Goal: Information Seeking & Learning: Learn about a topic

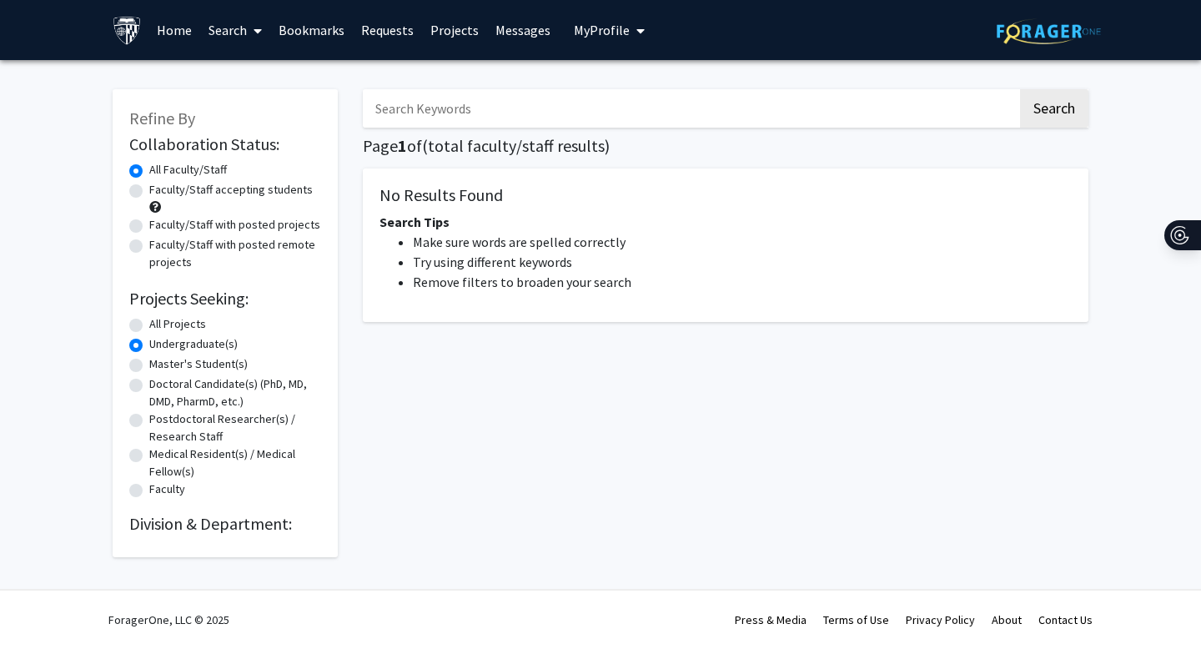
click at [149, 330] on label "All Projects" at bounding box center [177, 324] width 57 height 18
click at [149, 326] on input "All Projects" at bounding box center [154, 320] width 11 height 11
radio input "true"
click at [133, 355] on div "Master's Student(s)" at bounding box center [225, 365] width 192 height 20
click at [149, 347] on label "Undergraduate(s)" at bounding box center [193, 344] width 88 height 18
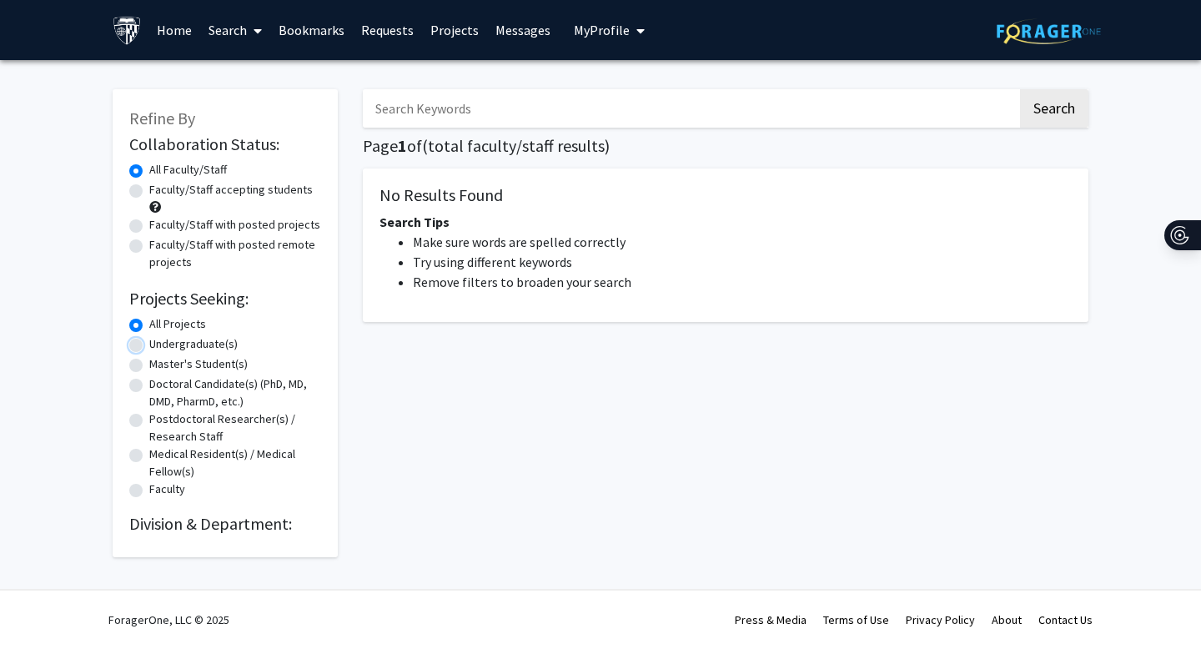
click at [149, 346] on input "Undergraduate(s)" at bounding box center [154, 340] width 11 height 11
radio input "true"
click at [149, 193] on label "Faculty/Staff accepting students" at bounding box center [230, 190] width 163 height 18
click at [149, 192] on input "Faculty/Staff accepting students" at bounding box center [154, 186] width 11 height 11
radio input "true"
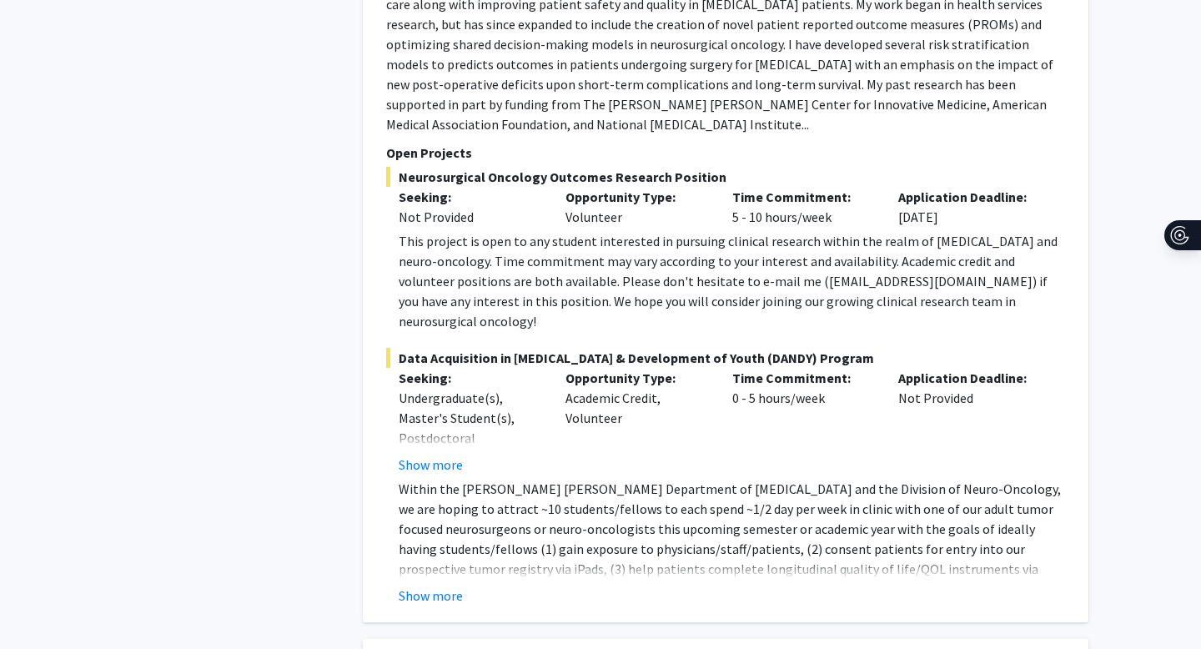
scroll to position [1915, 0]
click at [416, 584] on button "Show more" at bounding box center [431, 594] width 64 height 20
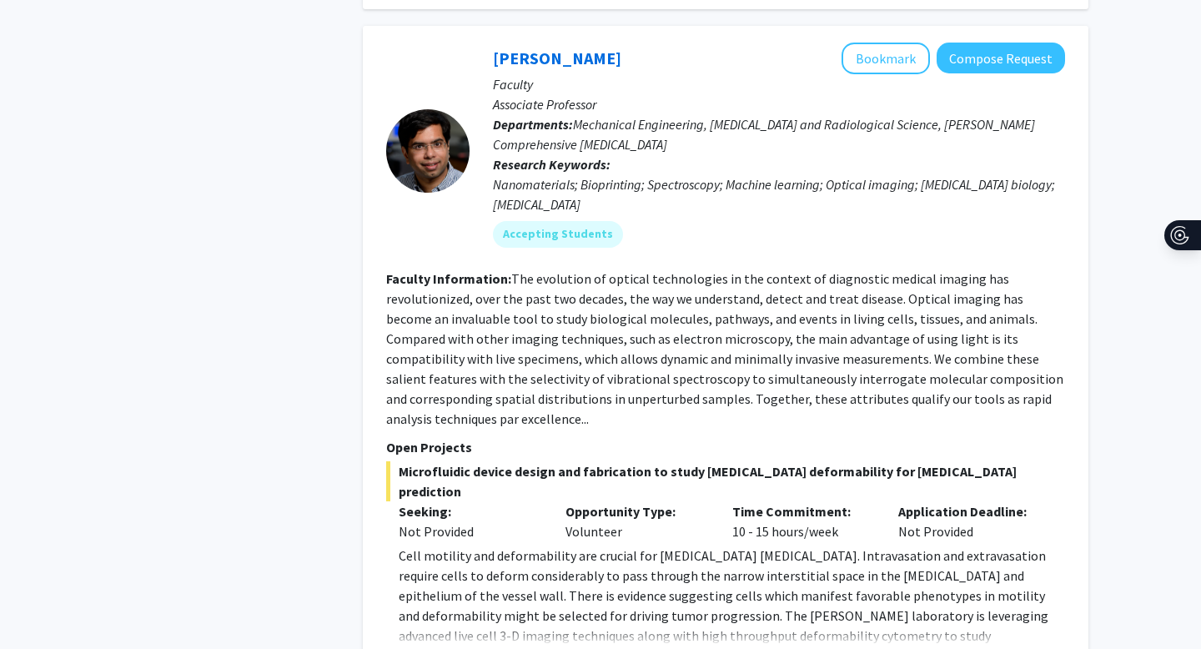
scroll to position [2718, 0]
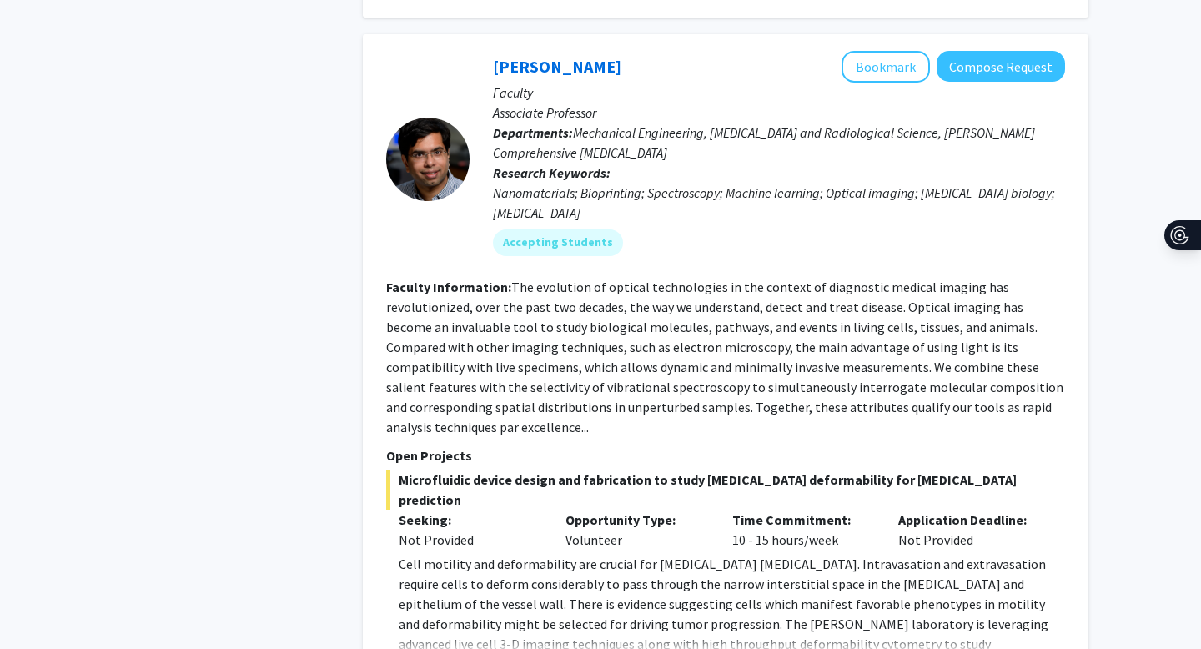
click at [872, 469] on span "Microfluidic device design and fabrication to study [MEDICAL_DATA] deformabilit…" at bounding box center [725, 489] width 679 height 40
click at [872, 469] on span "Microfluidic device design and fabrication to study cancer deformability for me…" at bounding box center [725, 489] width 679 height 40
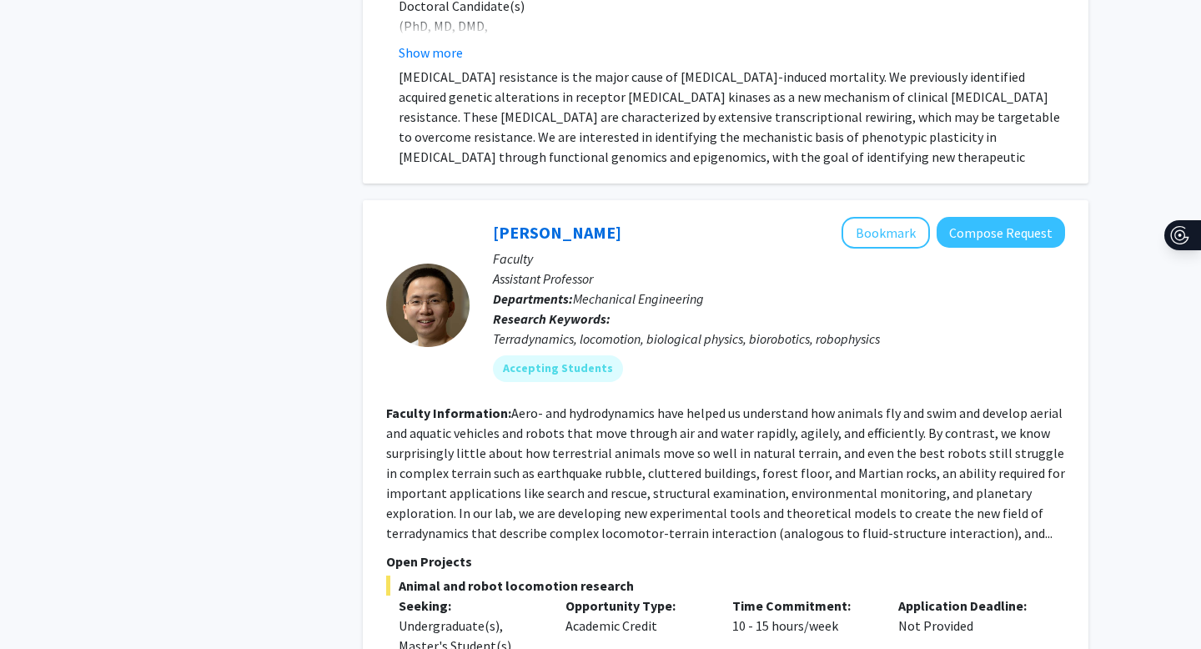
scroll to position [4121, 0]
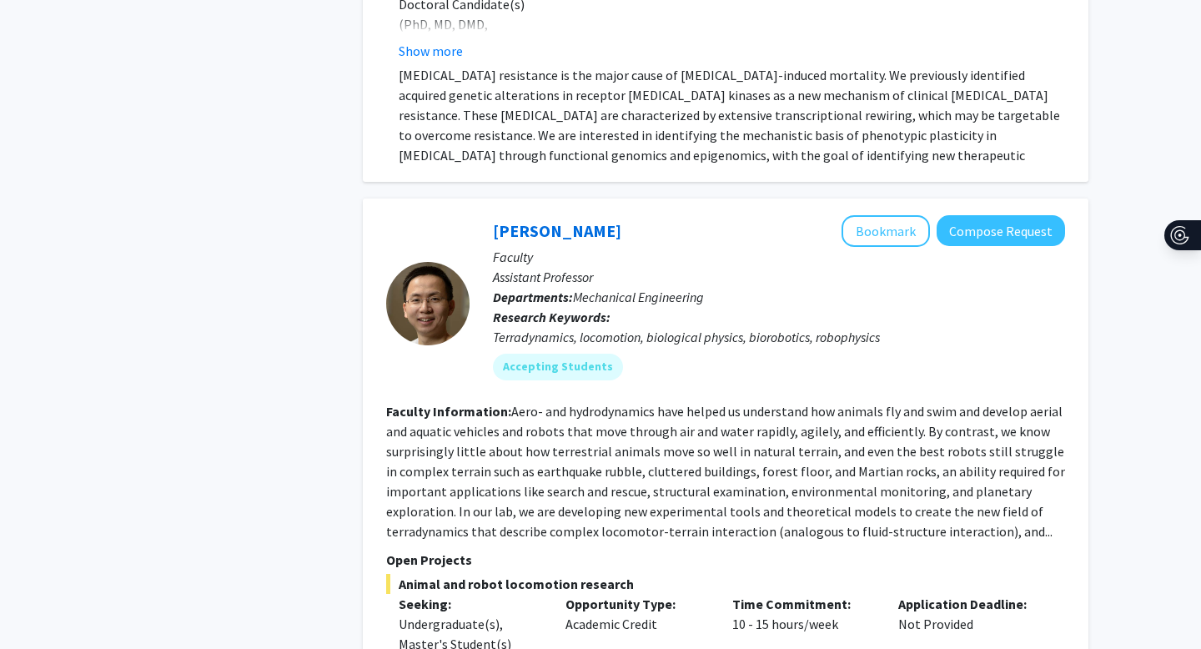
drag, startPoint x: 728, startPoint y: 550, endPoint x: 876, endPoint y: 545, distance: 148.5
copy p "https://li.me.jhu.edu/join/"
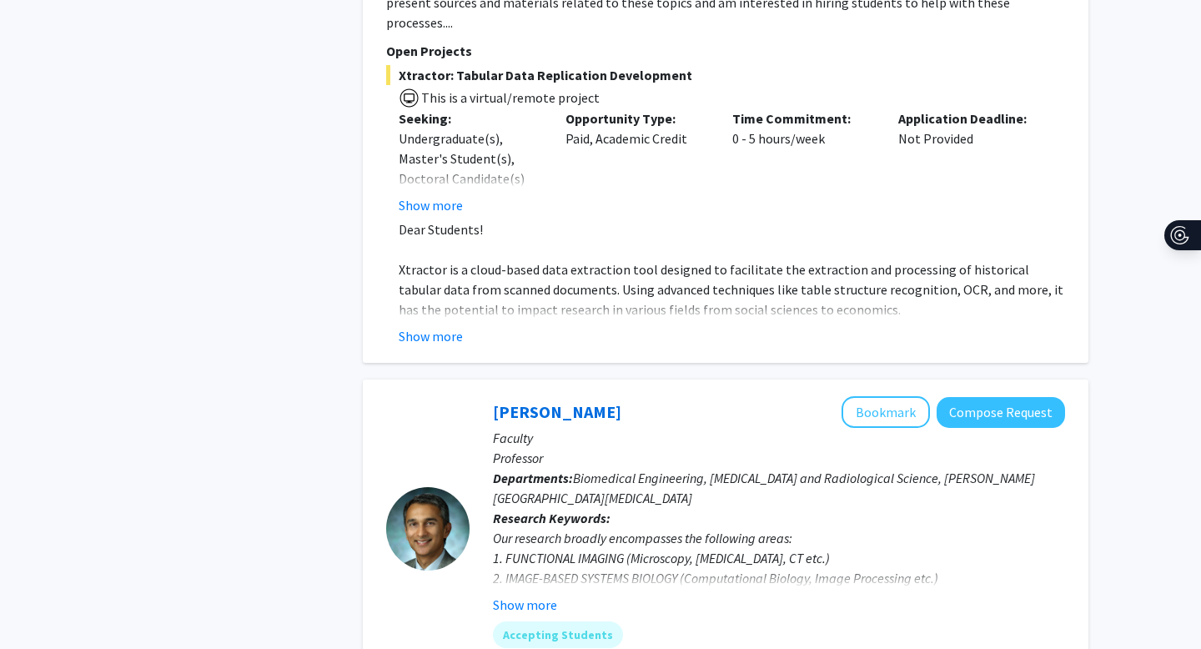
scroll to position [5420, 0]
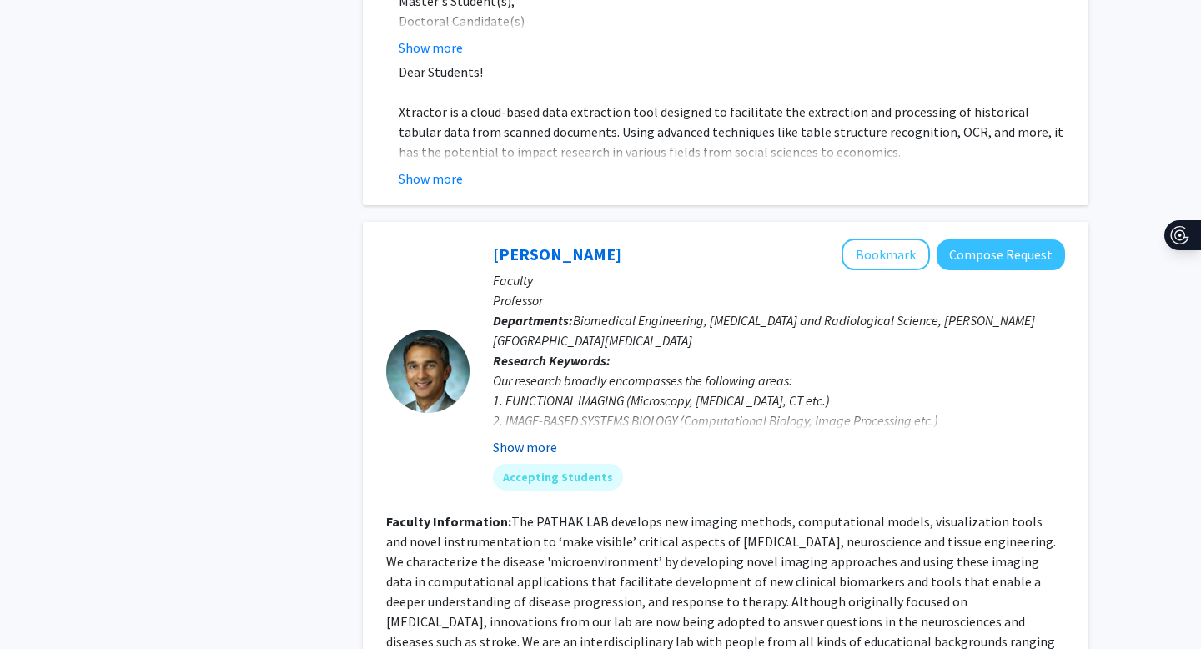
click at [529, 437] on button "Show more" at bounding box center [525, 447] width 64 height 20
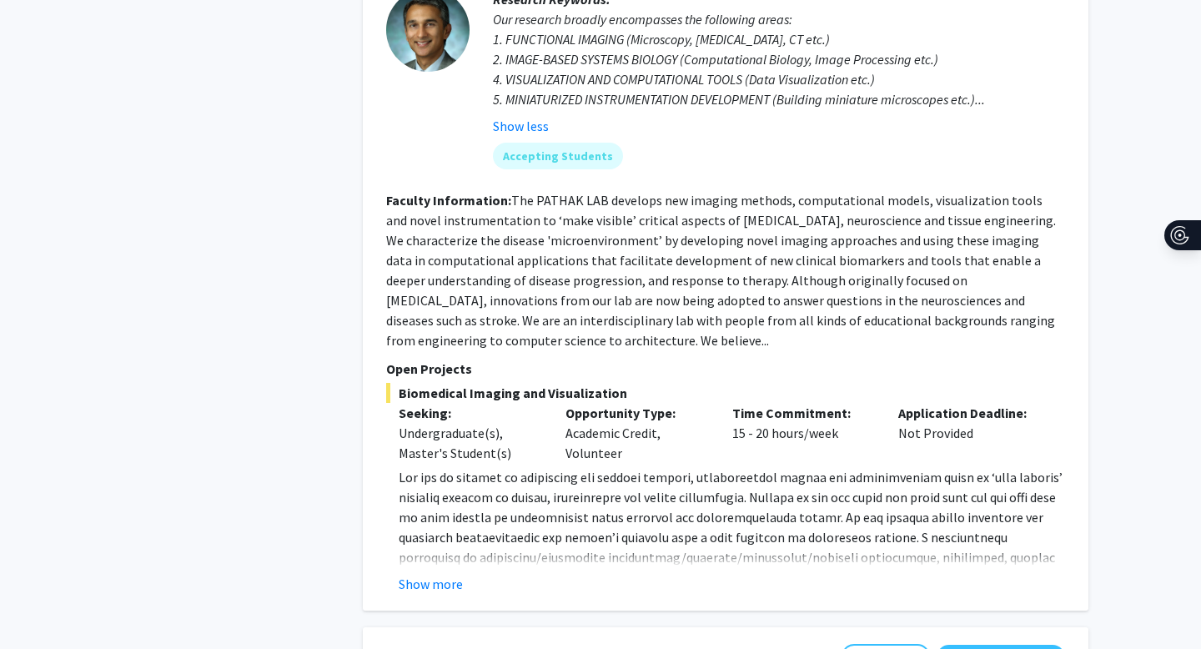
scroll to position [5802, 0]
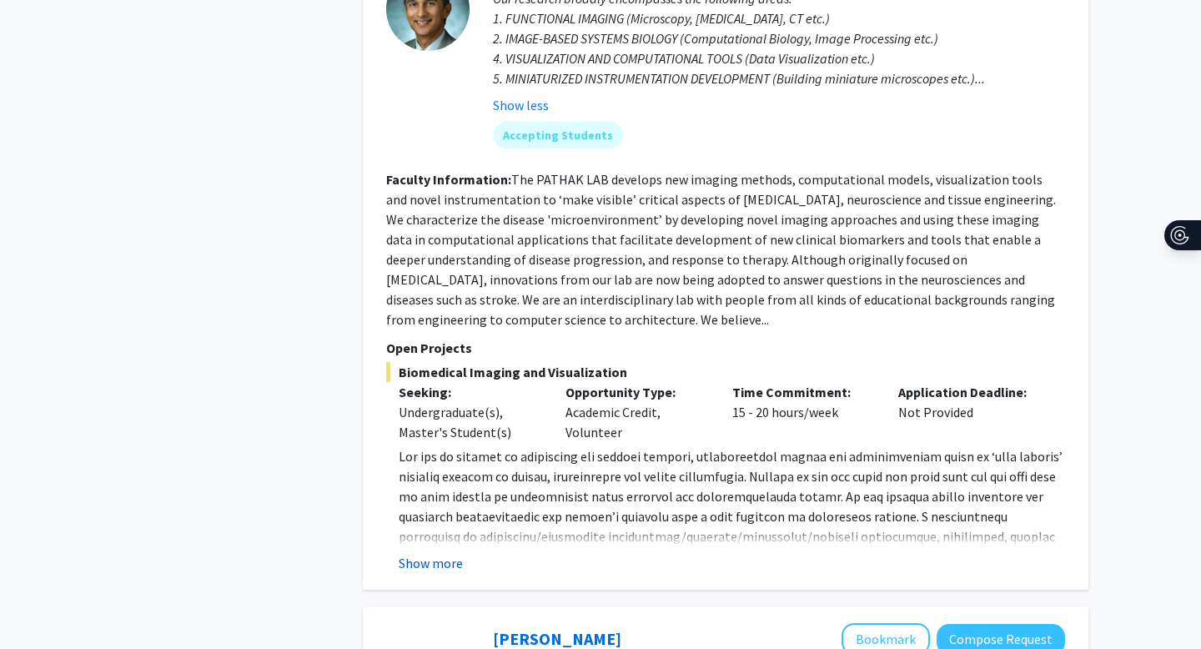
click at [414, 553] on button "Show more" at bounding box center [431, 563] width 64 height 20
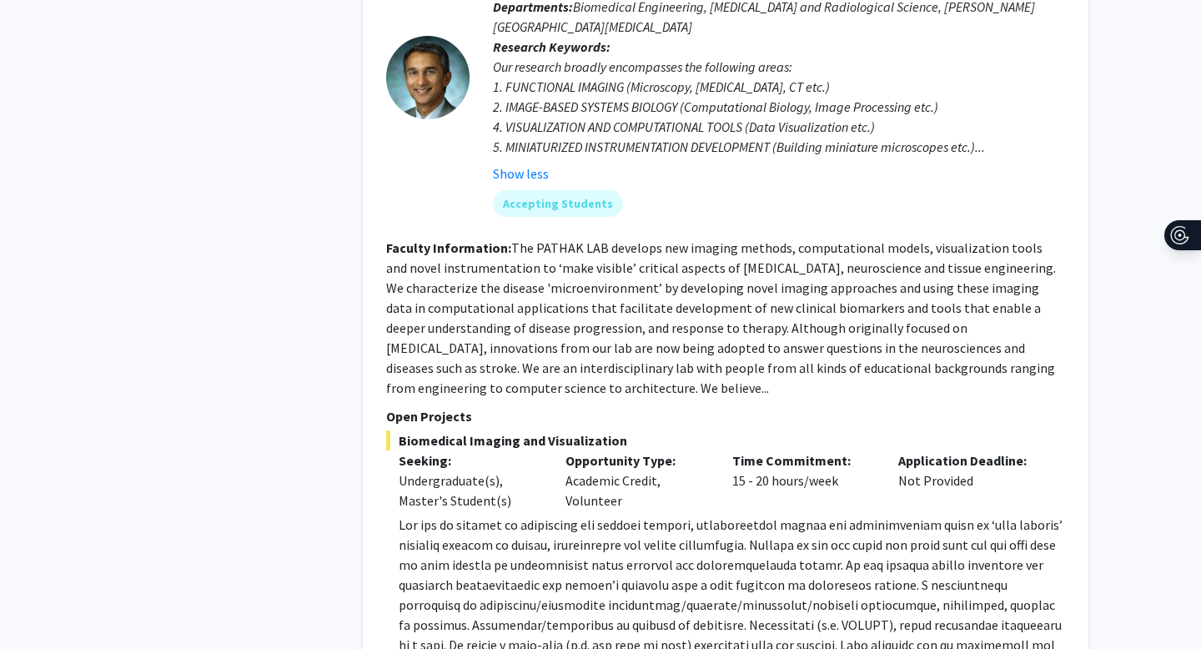
scroll to position [5751, 0]
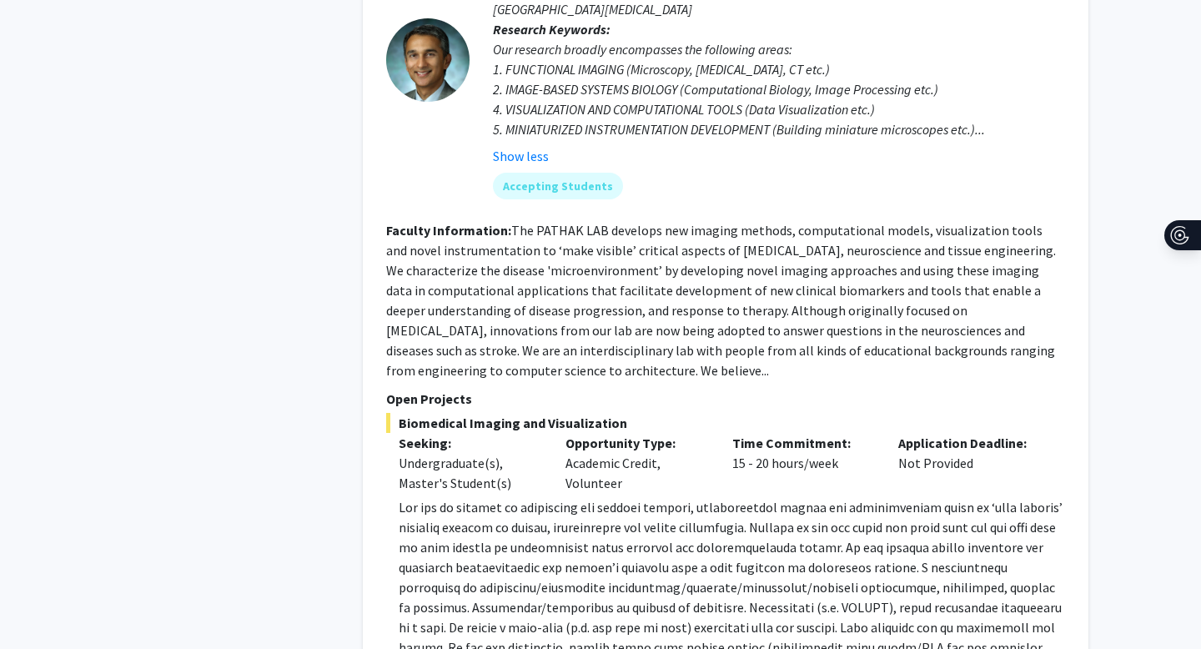
drag, startPoint x: 735, startPoint y: 283, endPoint x: 848, endPoint y: 283, distance: 113.4
click at [849, 433] on div "Time Commitment: 15 - 20 hours/week" at bounding box center [803, 463] width 167 height 60
click at [848, 433] on div "Time Commitment: 15 - 20 hours/week" at bounding box center [803, 463] width 167 height 60
drag, startPoint x: 750, startPoint y: 282, endPoint x: 838, endPoint y: 284, distance: 87.6
click at [838, 433] on div "Time Commitment: 15 - 20 hours/week" at bounding box center [803, 463] width 167 height 60
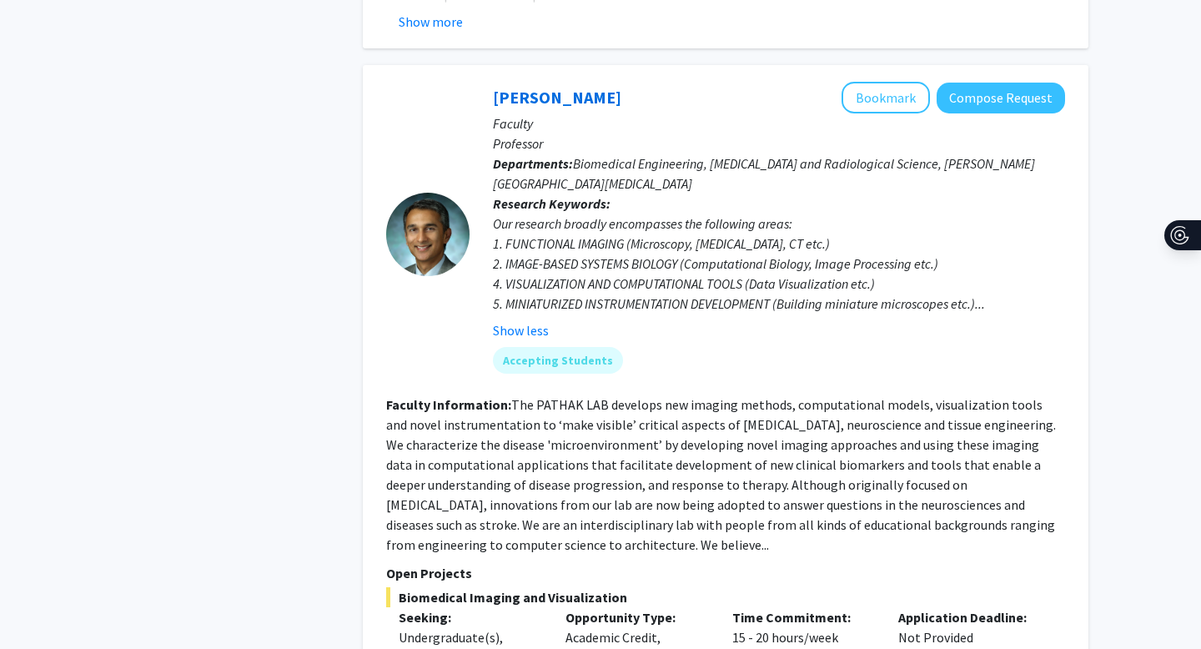
scroll to position [5576, 0]
click at [663, 397] on fg-read-more "The PATHAK LAB develops new imaging methods, computational models, visualizatio…" at bounding box center [721, 475] width 670 height 157
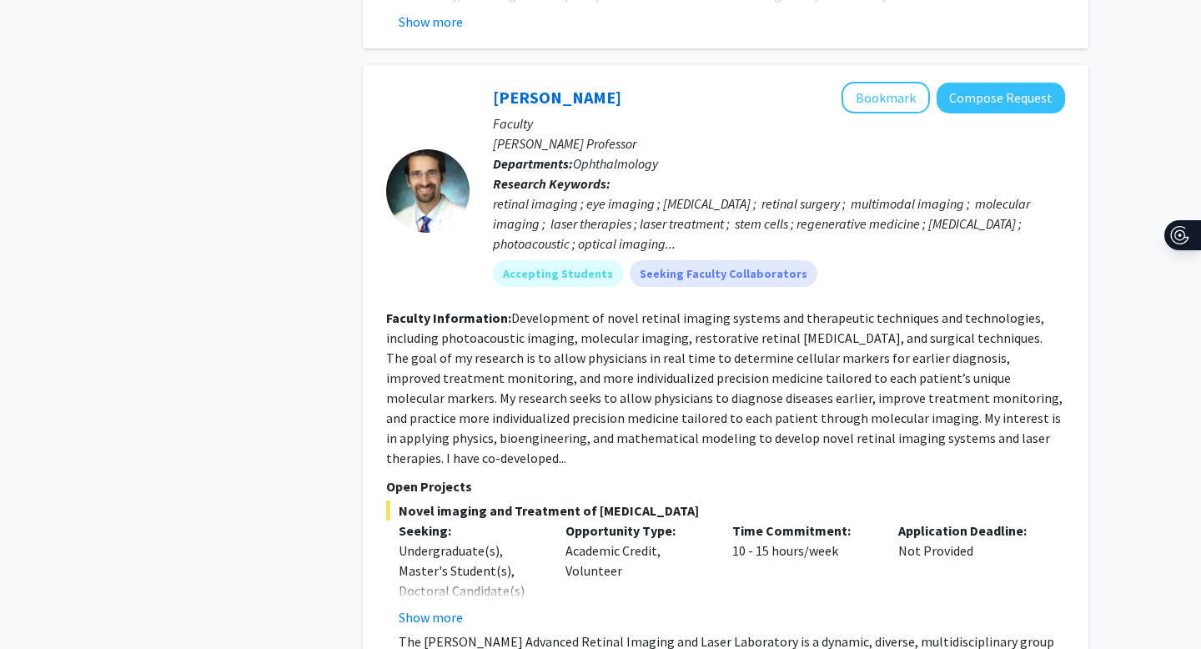
scroll to position [7453, 0]
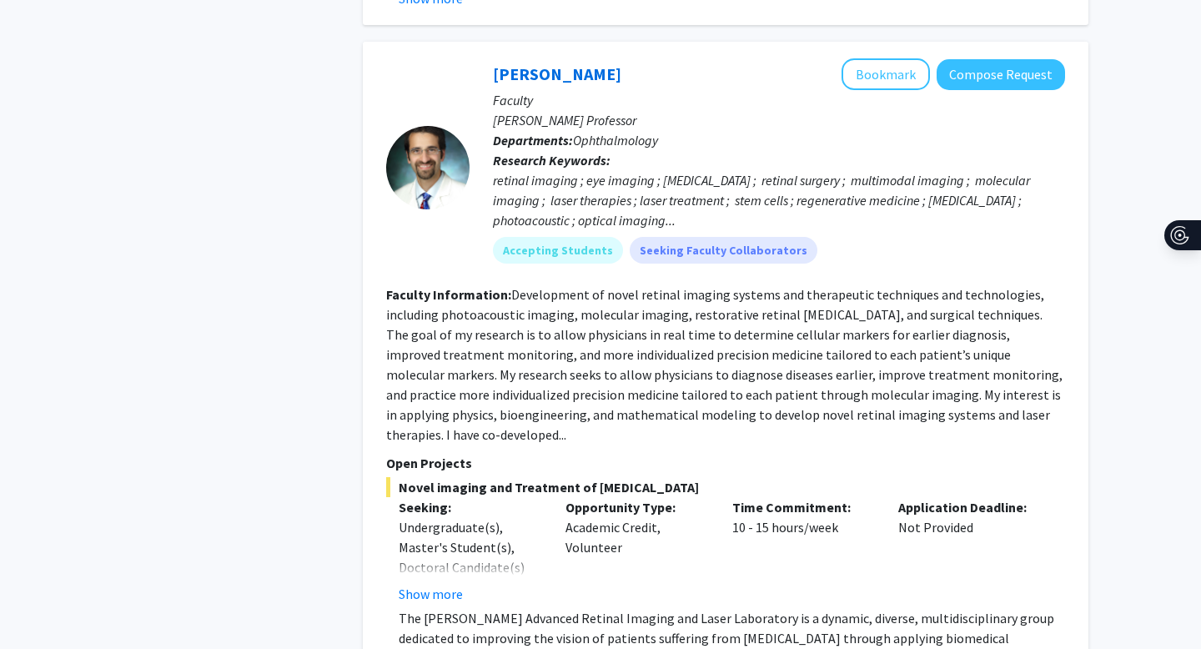
scroll to position [7470, 0]
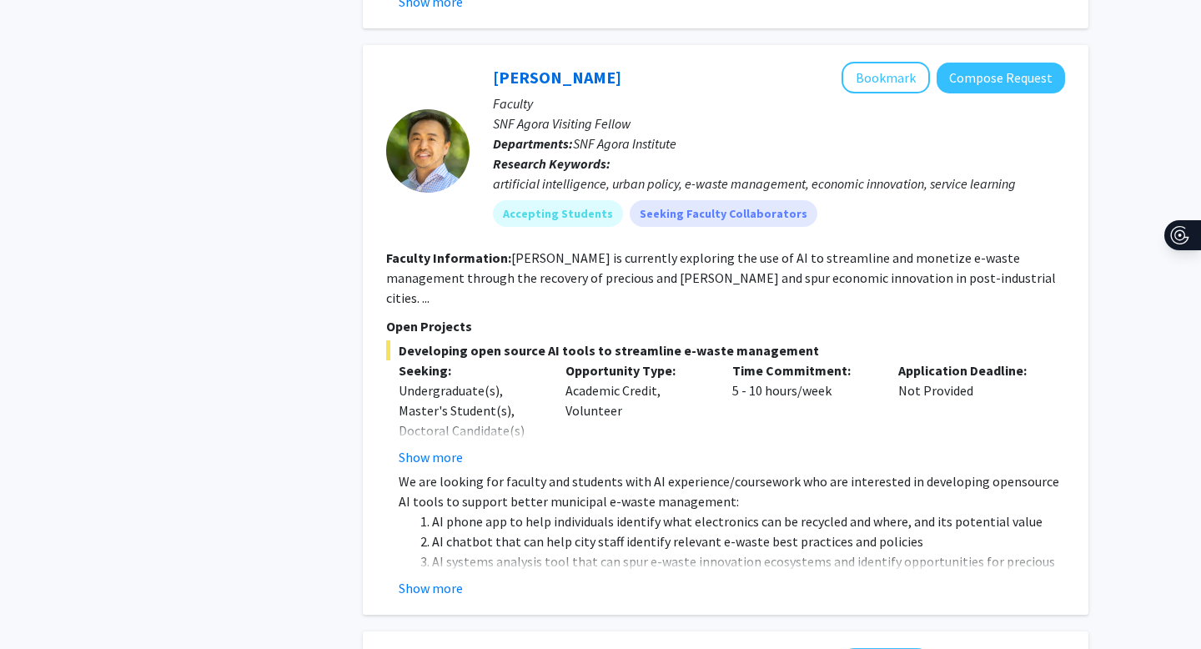
scroll to position [756, 0]
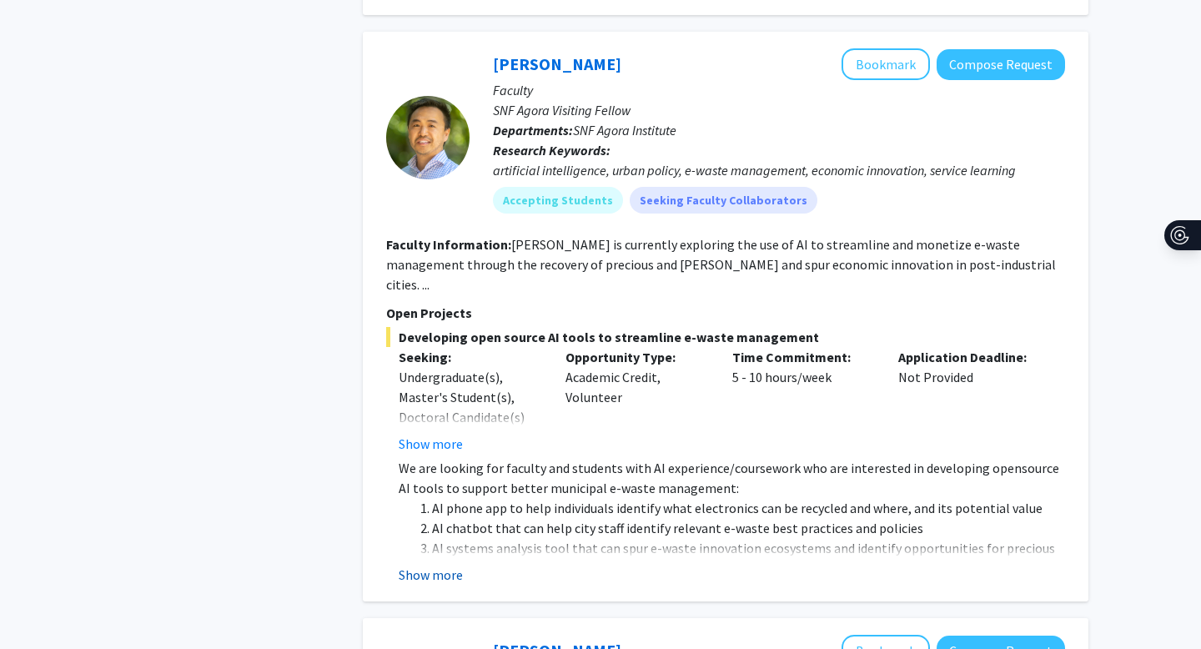
click at [424, 565] on button "Show more" at bounding box center [431, 575] width 64 height 20
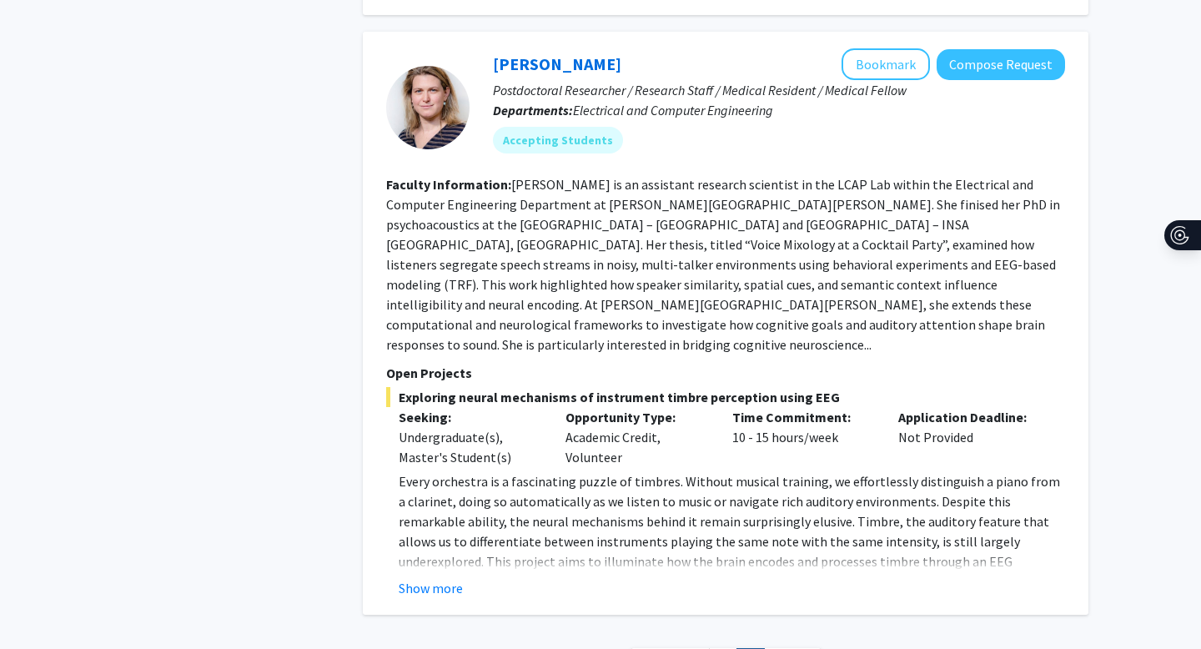
scroll to position [2570, 0]
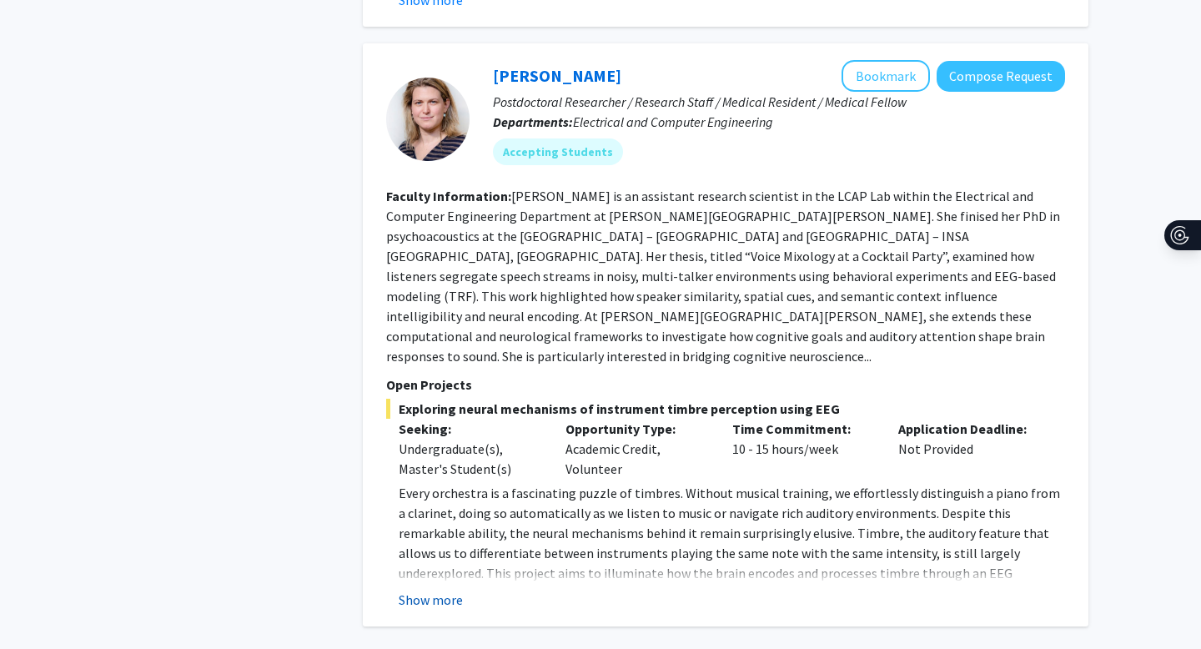
click at [428, 590] on button "Show more" at bounding box center [431, 600] width 64 height 20
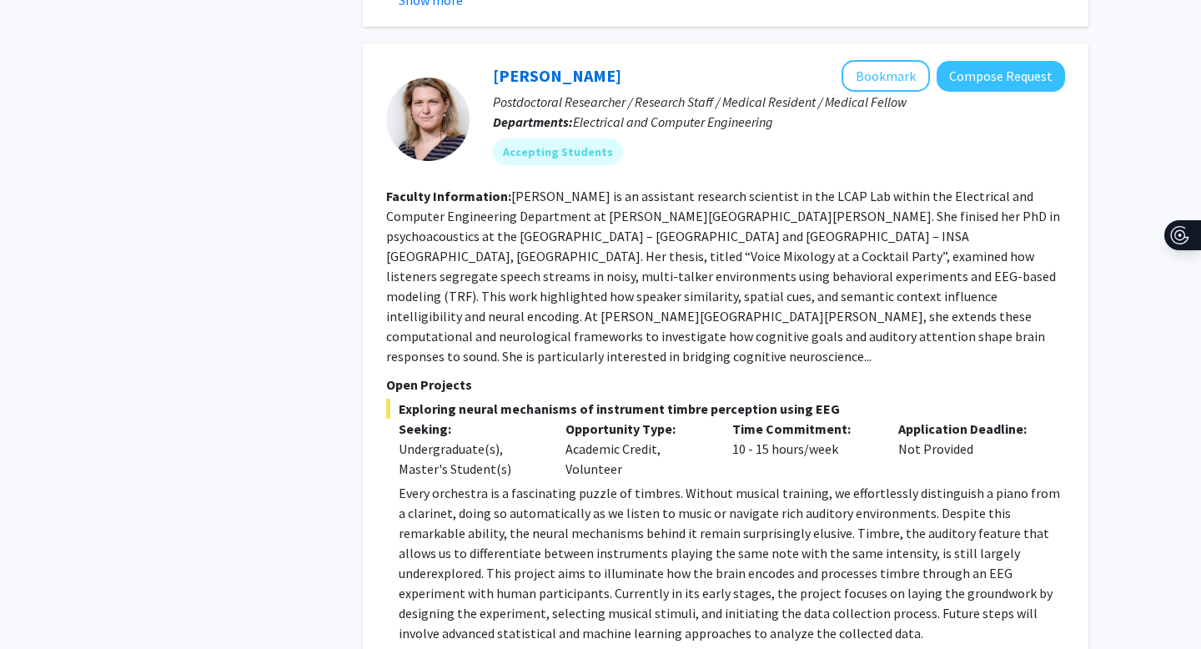
click at [768, 494] on p "Every orchestra is a fascinating puzzle of timbres. Without musical training, w…" at bounding box center [732, 563] width 666 height 160
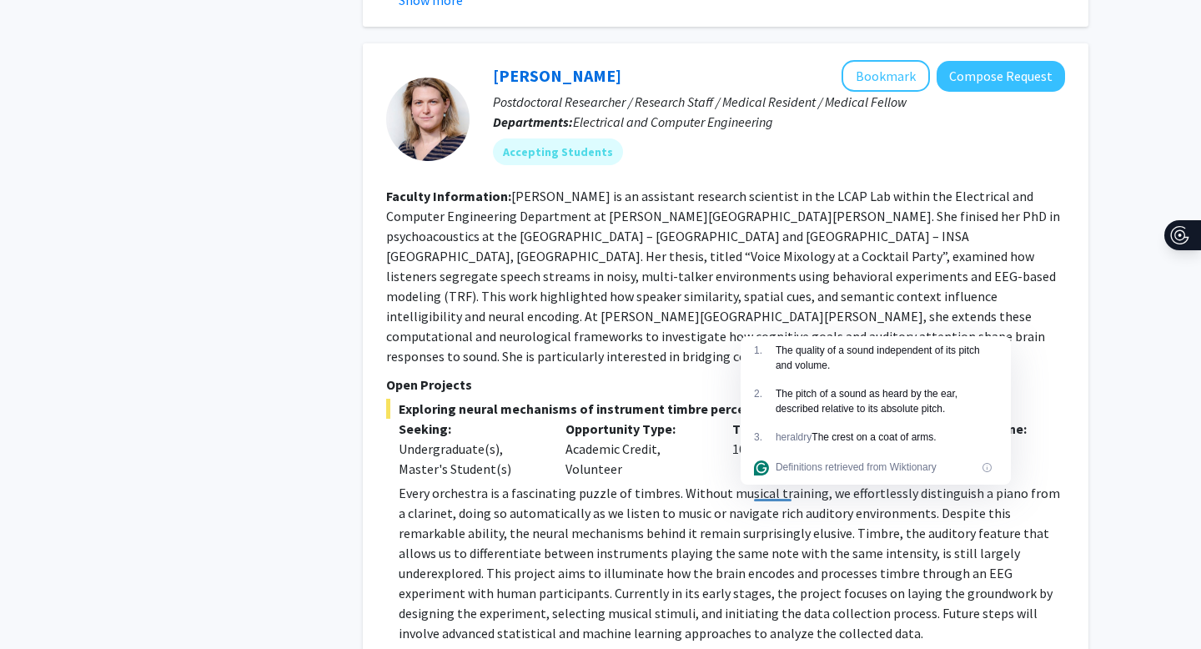
click at [629, 507] on p "Every orchestra is a fascinating puzzle of timbres. Without musical training, w…" at bounding box center [732, 563] width 666 height 160
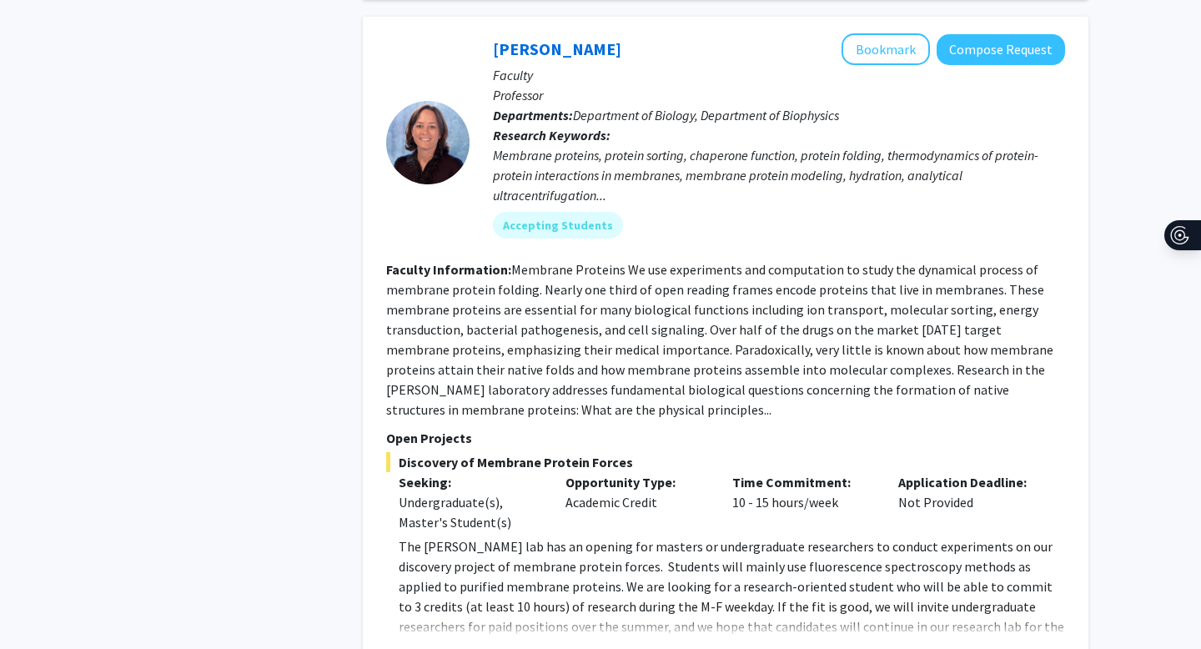
scroll to position [1918, 0]
click at [443, 642] on button "Show more" at bounding box center [431, 652] width 64 height 20
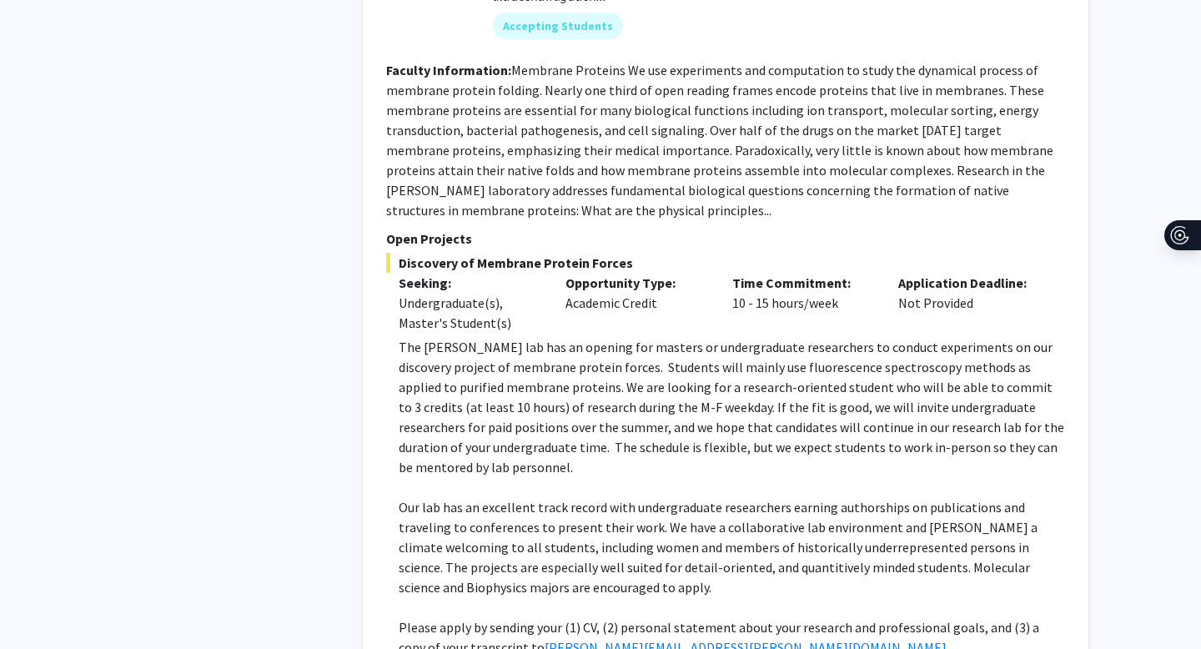
scroll to position [2118, 0]
